Goal: Task Accomplishment & Management: Manage account settings

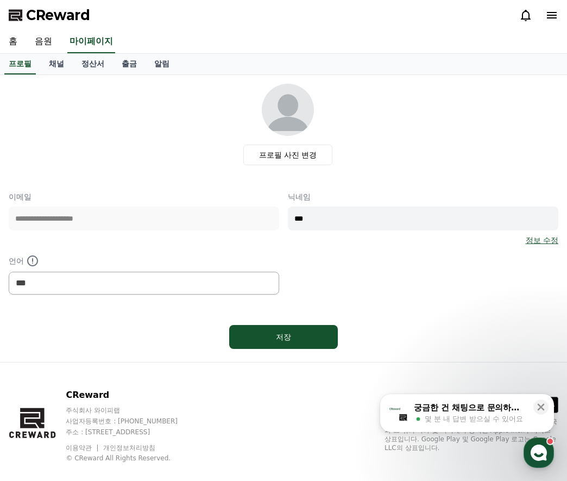
select select "**********"
drag, startPoint x: 53, startPoint y: 37, endPoint x: 120, endPoint y: 9, distance: 72.4
click at [53, 37] on link "음원" at bounding box center [43, 41] width 35 height 23
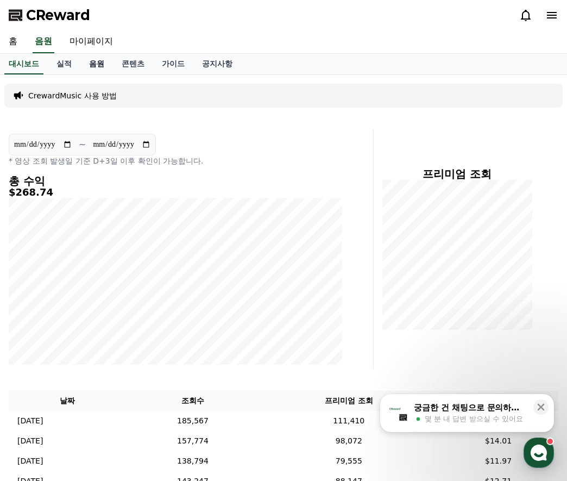
click at [90, 65] on link "음원" at bounding box center [96, 64] width 33 height 21
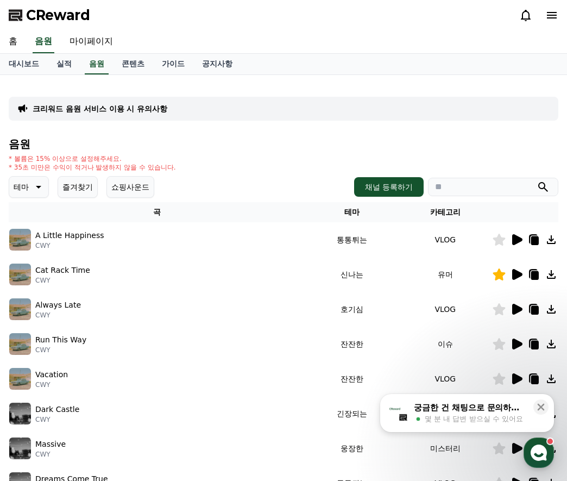
click at [86, 188] on button "즐겨찾기" at bounding box center [78, 187] width 40 height 22
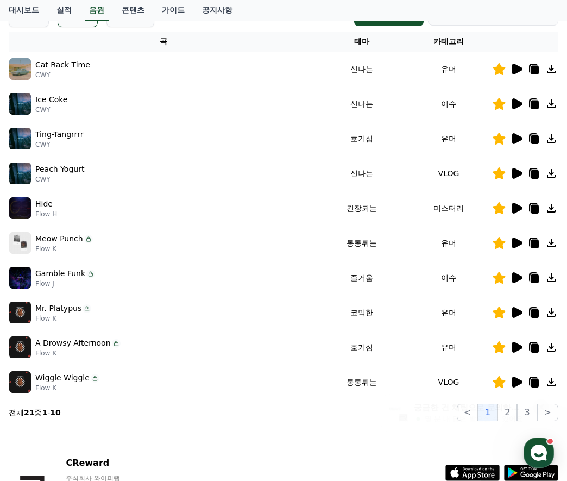
scroll to position [217, 0]
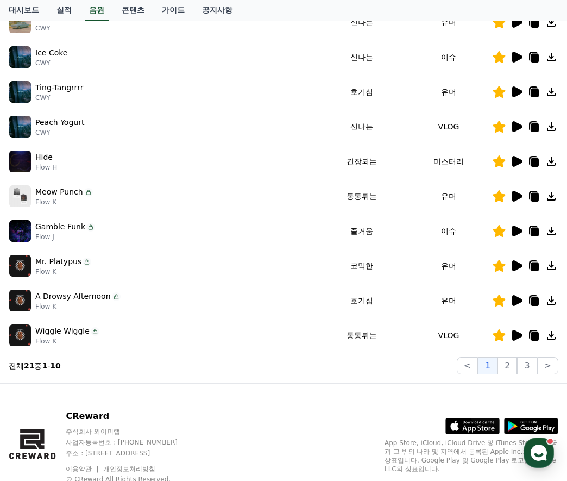
click at [515, 89] on icon at bounding box center [517, 91] width 10 height 11
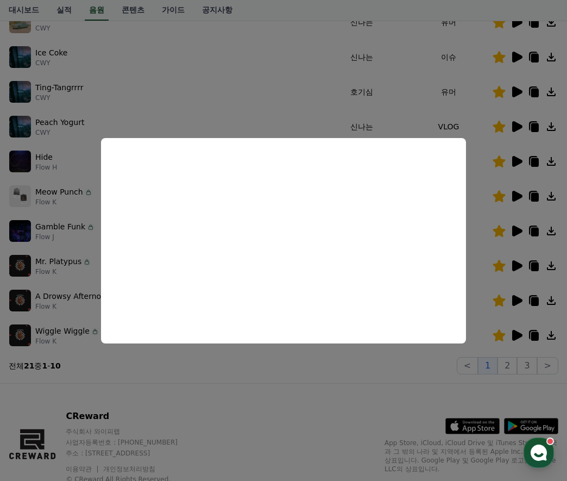
click at [254, 85] on button "close modal" at bounding box center [283, 240] width 567 height 481
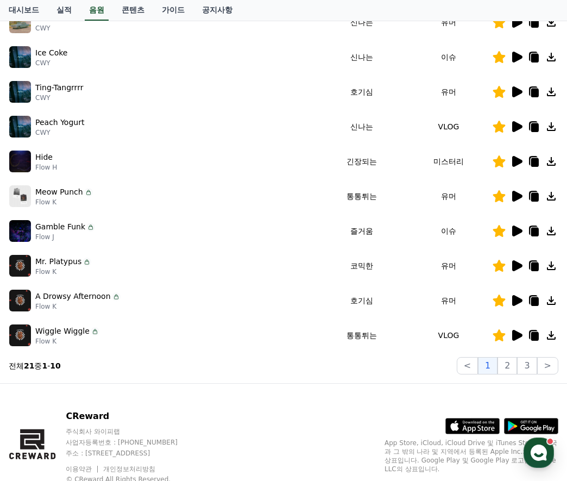
click at [534, 90] on icon at bounding box center [536, 93] width 8 height 9
drag, startPoint x: 218, startPoint y: 396, endPoint x: 218, endPoint y: 355, distance: 40.8
click at [218, 396] on div "CReward 주식회사 와이피랩 사업자등록번호 : [PHONE_NUMBER] 주소 : [STREET_ADDRESS] 이용약관 개인정보처리방침 …" at bounding box center [283, 451] width 567 height 135
click at [230, 274] on div "Mr. [PERSON_NAME] Flow K" at bounding box center [163, 266] width 309 height 22
